Goal: Check status: Check status

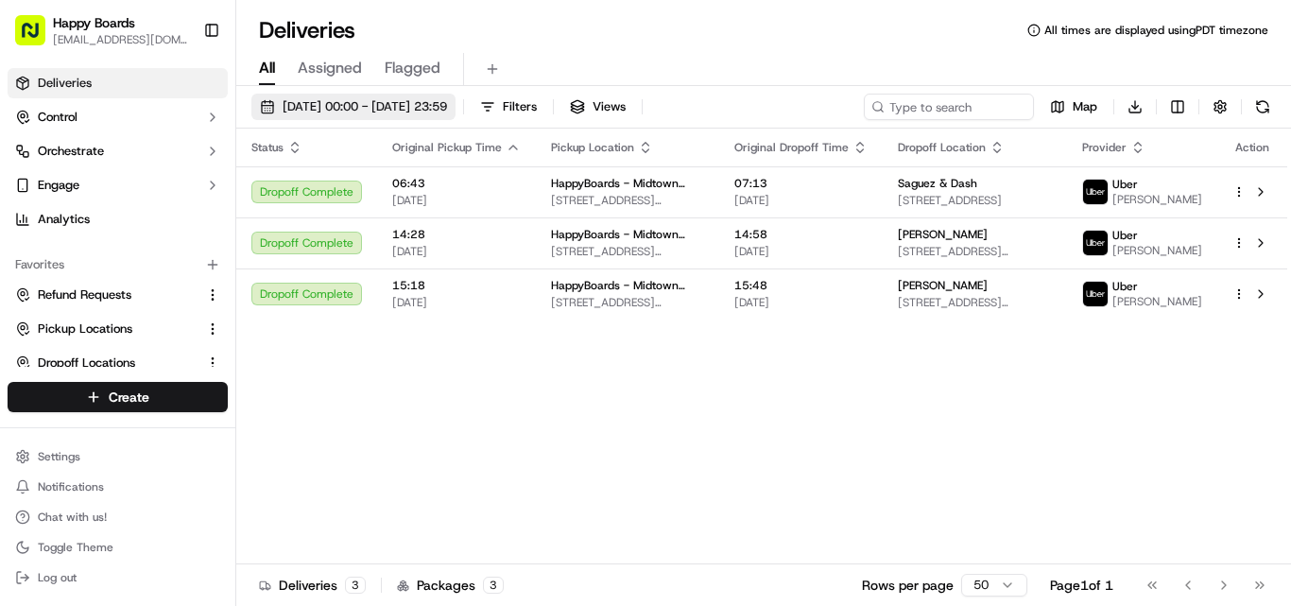
click at [439, 98] on span "[DATE] 00:00 - [DATE] 23:59" at bounding box center [365, 106] width 164 height 17
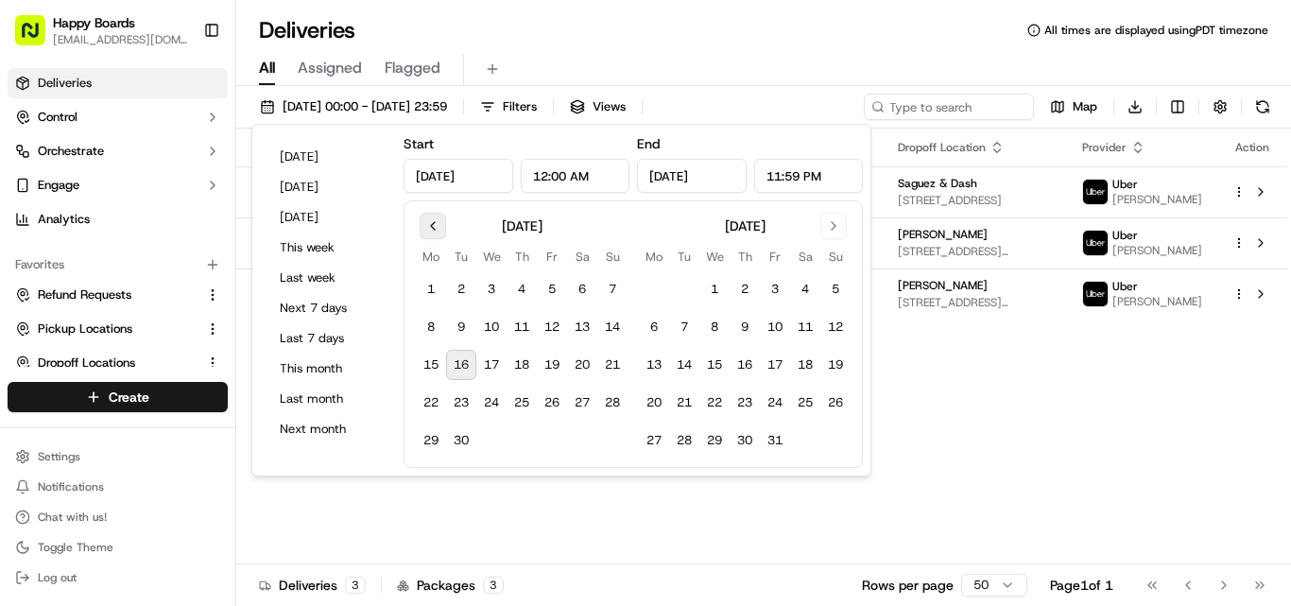
click at [428, 231] on button "Go to previous month" at bounding box center [433, 226] width 26 height 26
click at [525, 439] on button "28" at bounding box center [521, 440] width 30 height 30
type input "[DATE]"
click at [525, 439] on button "28" at bounding box center [521, 440] width 30 height 30
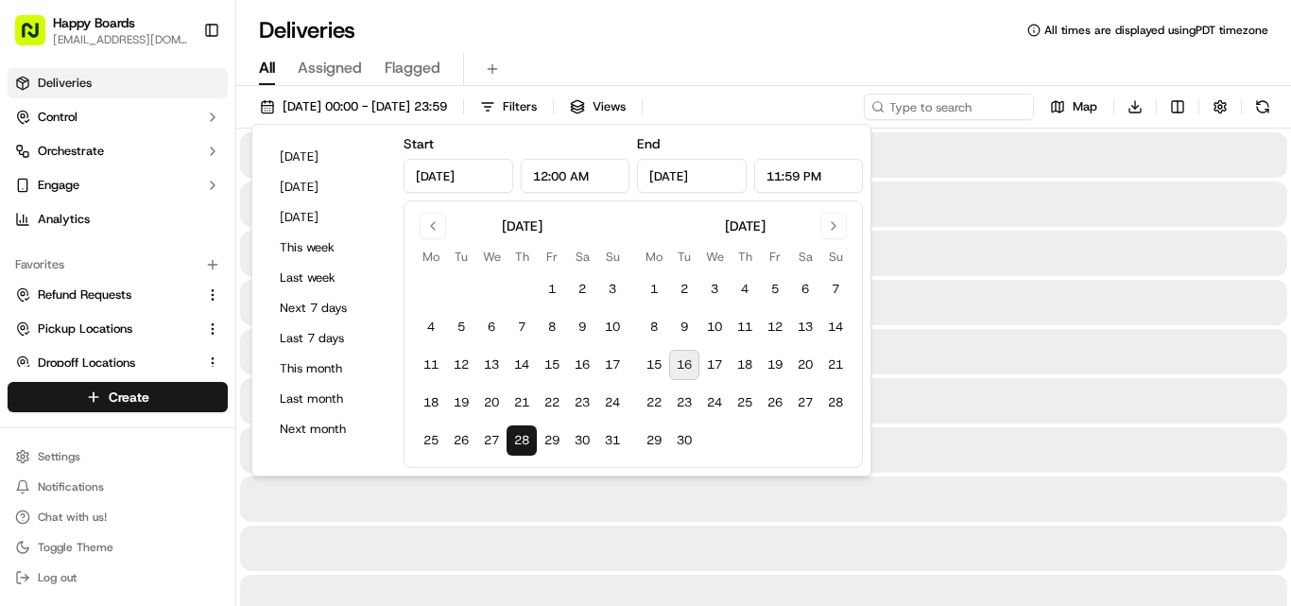
click at [730, 35] on div "Deliveries All times are displayed using PDT timezone" at bounding box center [763, 30] width 1054 height 30
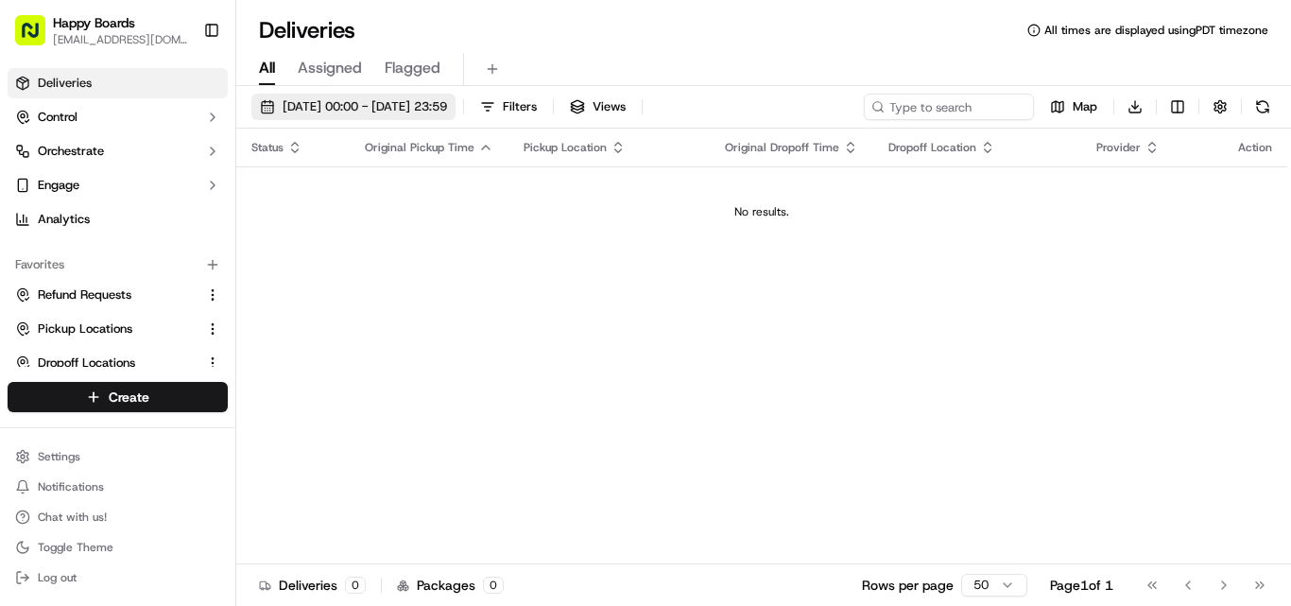
click at [433, 109] on span "[DATE] 00:00 - [DATE] 23:59" at bounding box center [365, 106] width 164 height 17
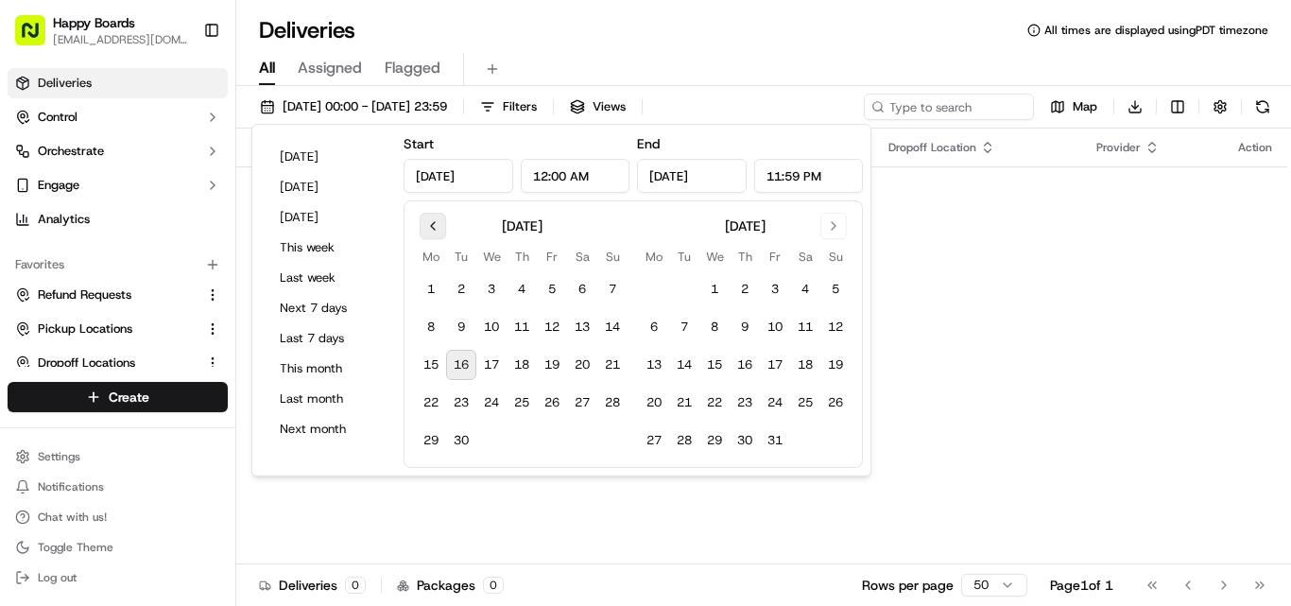
click at [434, 227] on button "Go to previous month" at bounding box center [433, 226] width 26 height 26
click at [557, 443] on button "29" at bounding box center [552, 440] width 30 height 30
type input "[DATE]"
click at [557, 443] on button "29" at bounding box center [552, 440] width 30 height 30
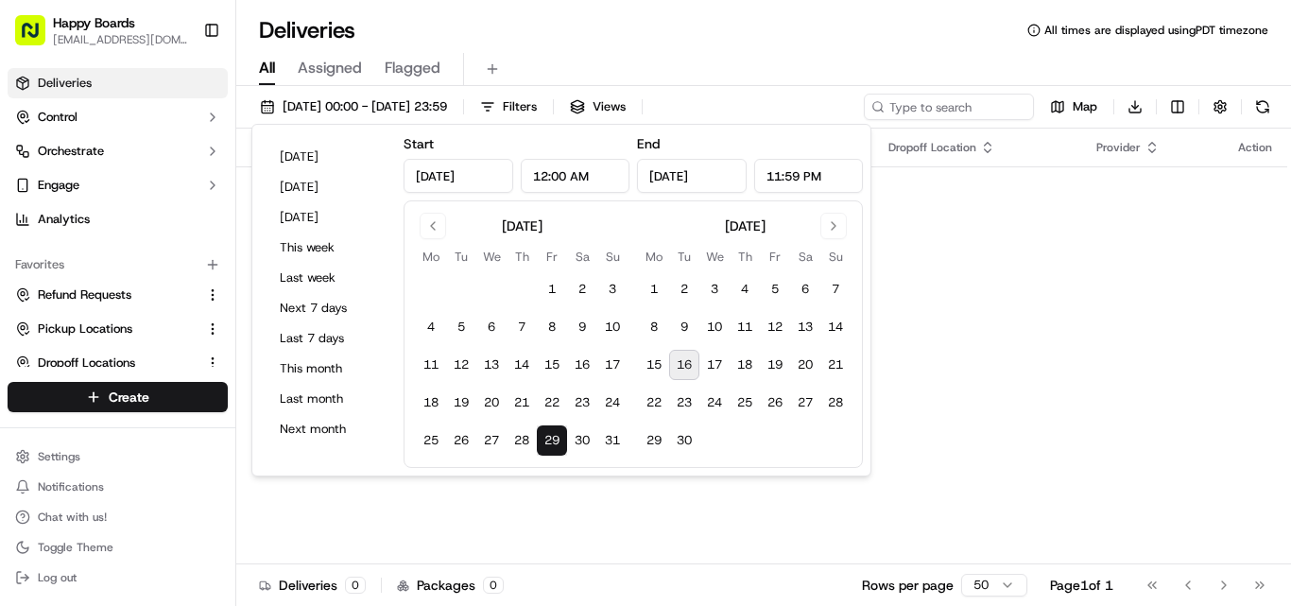
click at [784, 47] on div "All Assigned Flagged" at bounding box center [763, 65] width 1054 height 41
